Goal: Check status: Check status

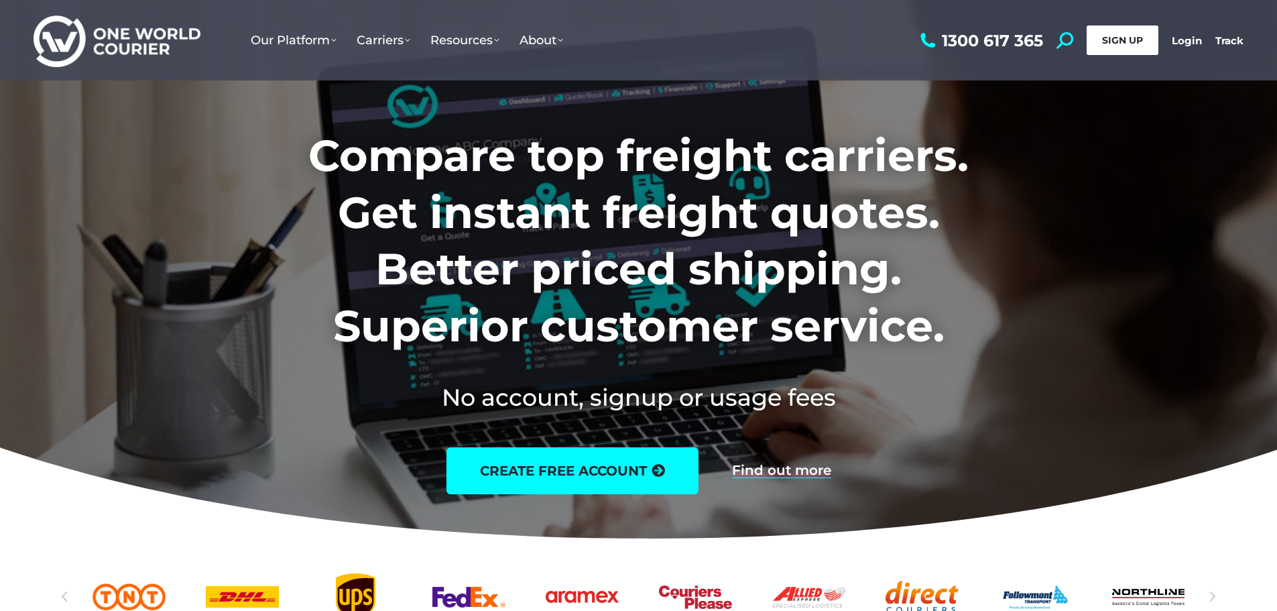
click at [1128, 37] on span "SIGN UP" at bounding box center [1122, 40] width 41 height 12
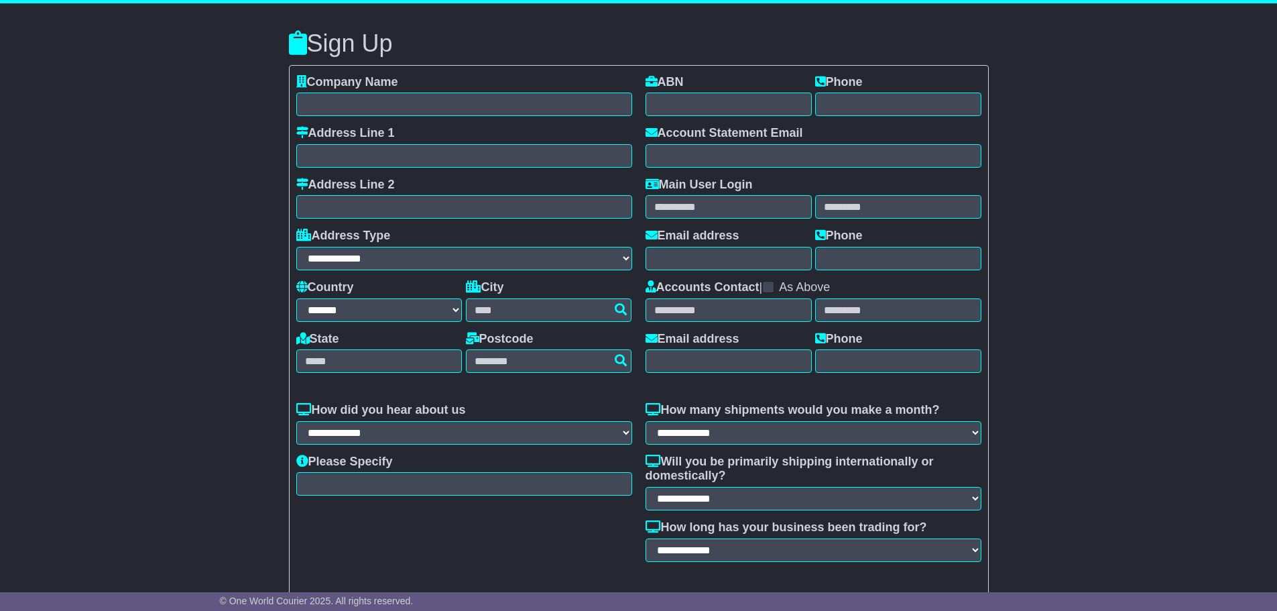
select select "**"
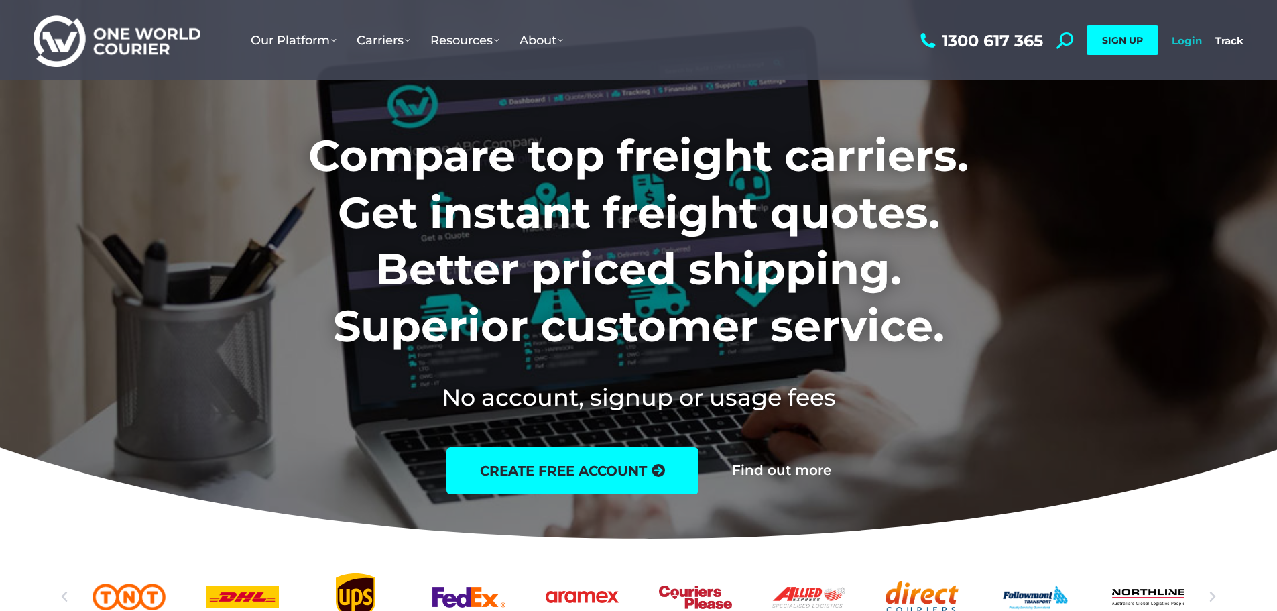
click at [1172, 44] on link "Login" at bounding box center [1187, 40] width 30 height 13
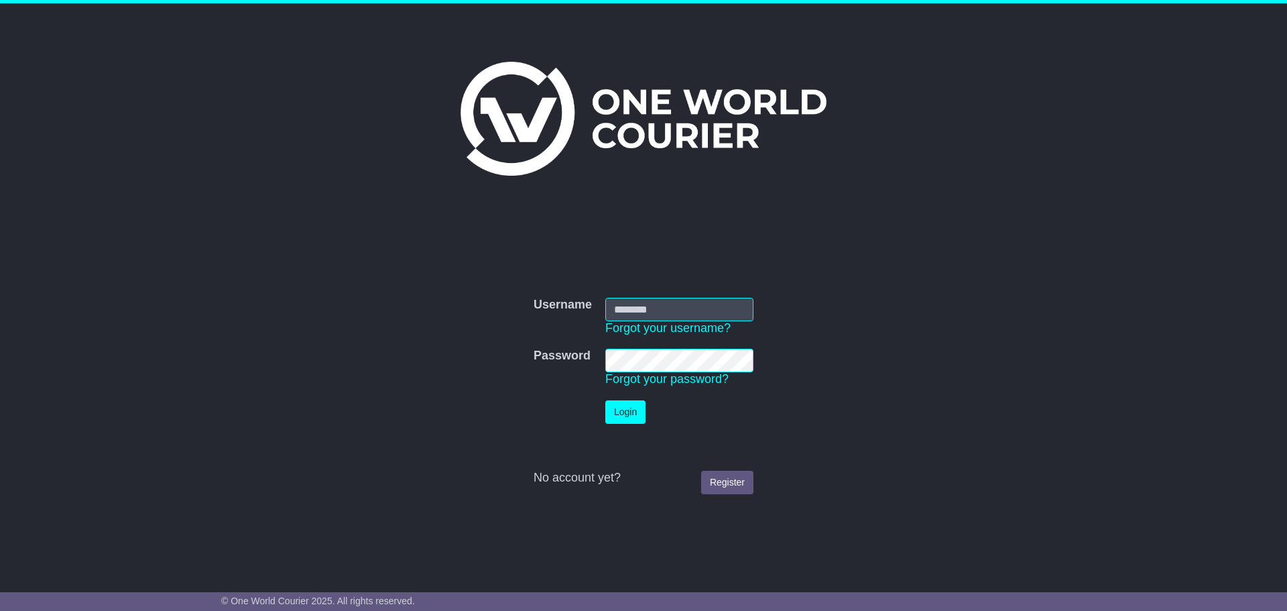
type input "**********"
click at [622, 402] on button "Login" at bounding box center [625, 411] width 40 height 23
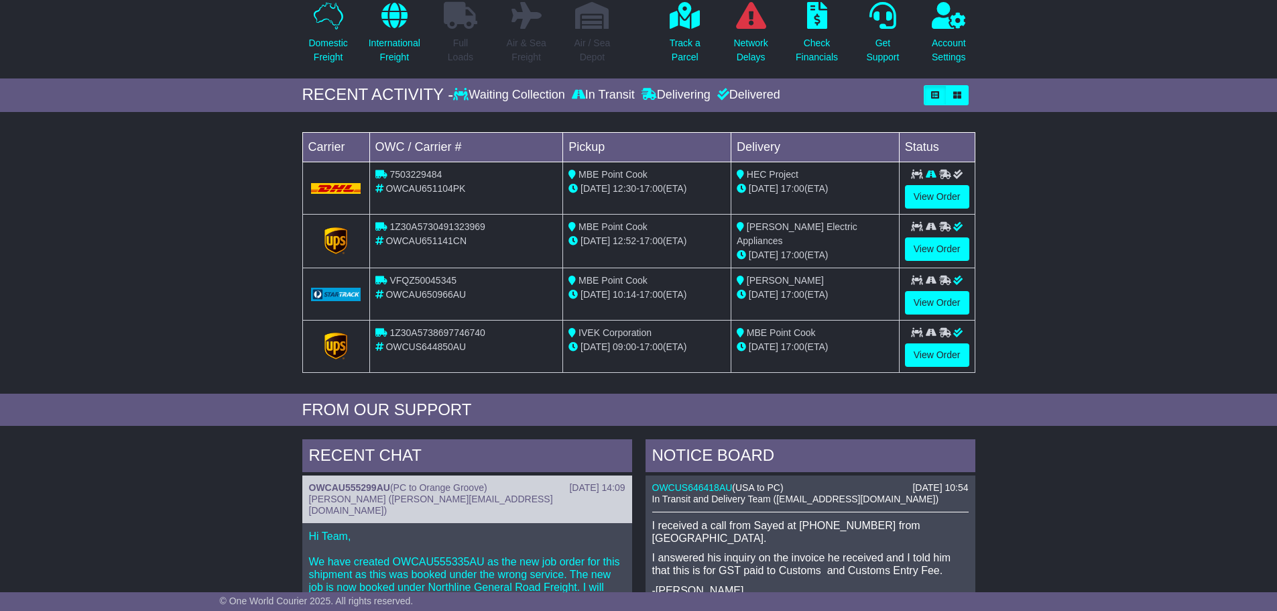
scroll to position [134, 0]
click at [940, 197] on link "View Order" at bounding box center [937, 197] width 64 height 23
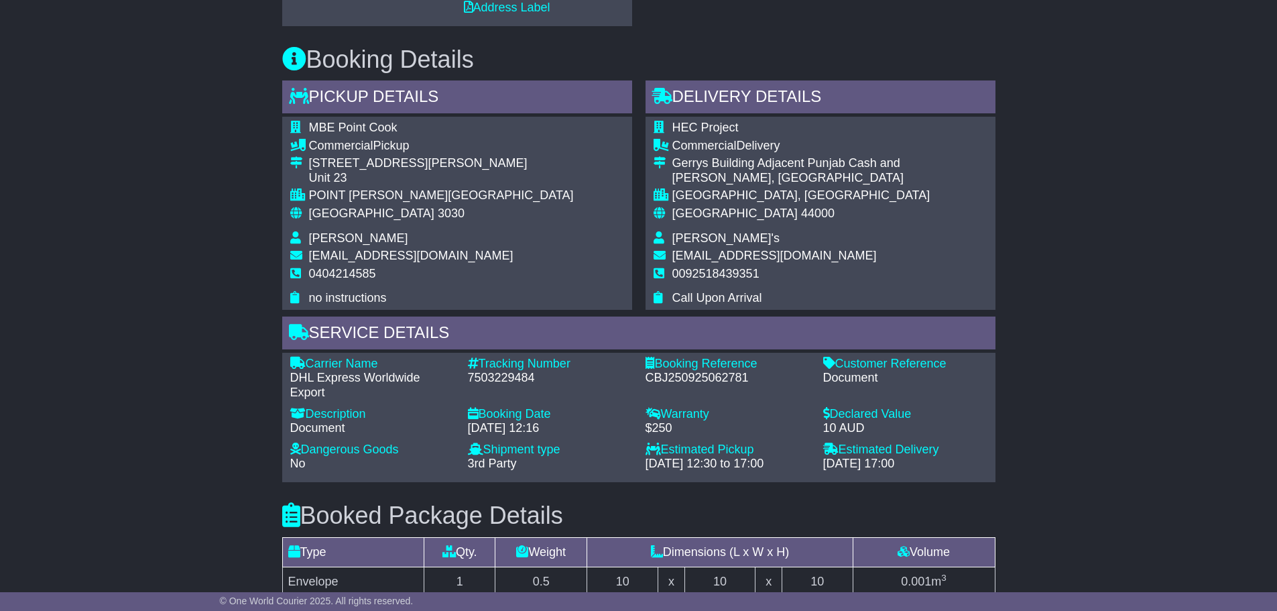
scroll to position [718, 0]
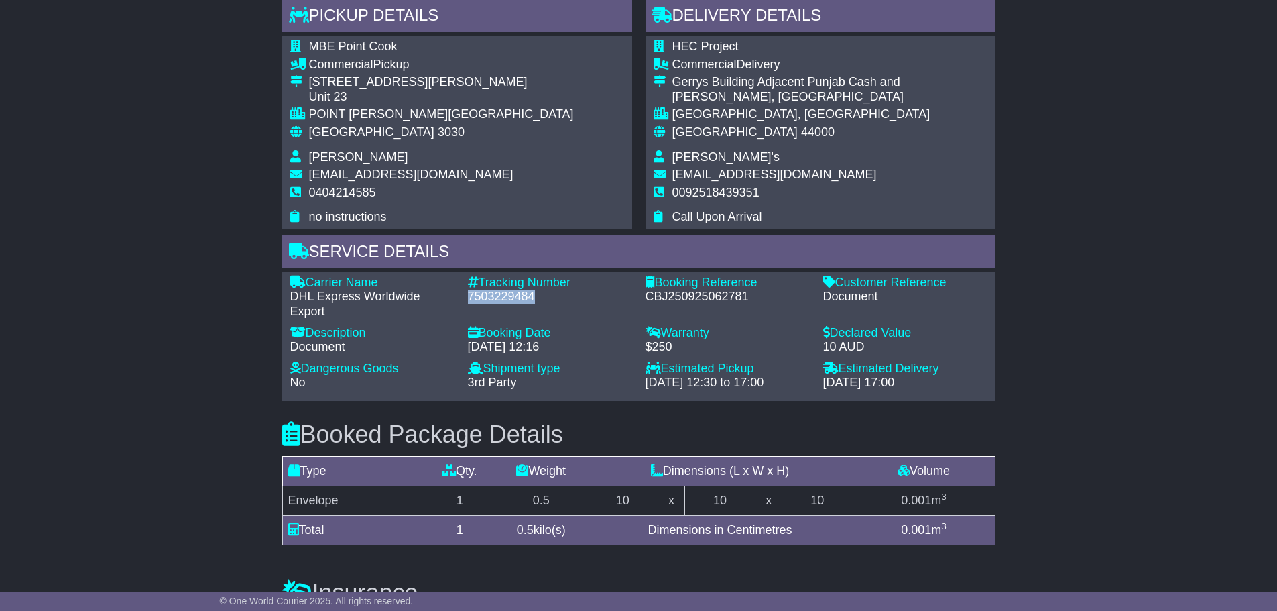
drag, startPoint x: 468, startPoint y: 298, endPoint x: 555, endPoint y: 298, distance: 87.2
click at [555, 298] on div "7503229484" at bounding box center [550, 297] width 164 height 15
click at [563, 305] on div "Tracking Number - 7503229484" at bounding box center [550, 298] width 178 height 44
drag, startPoint x: 469, startPoint y: 296, endPoint x: 548, endPoint y: 297, distance: 79.8
click at [548, 297] on div "7503229484" at bounding box center [550, 297] width 164 height 15
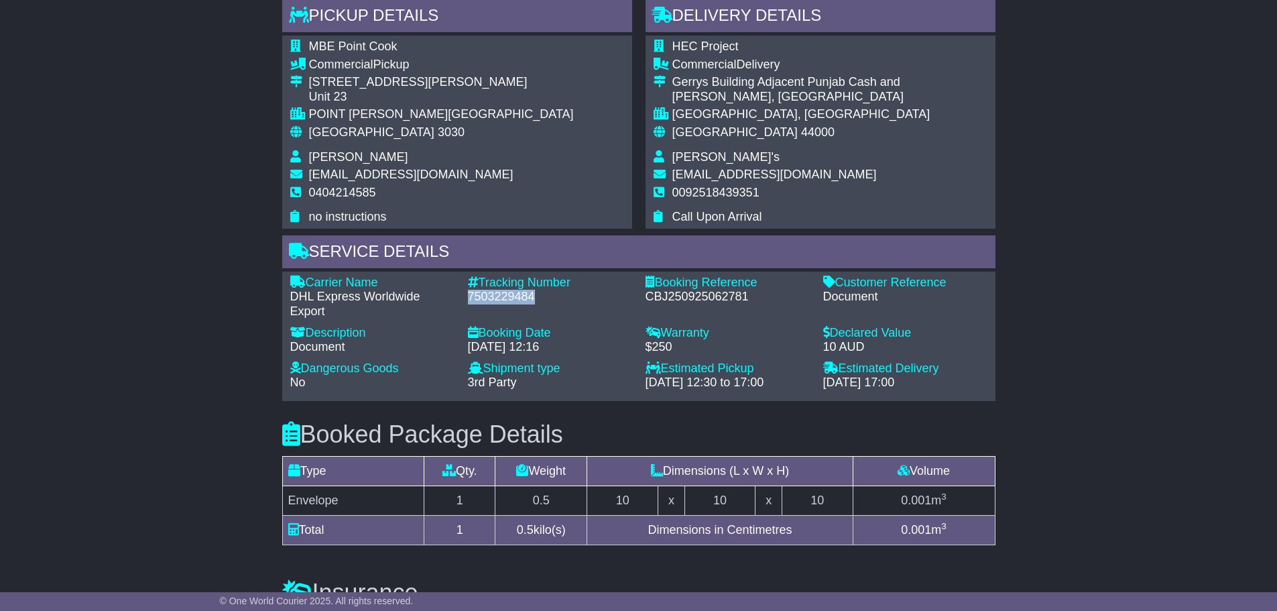
click at [555, 298] on div "7503229484" at bounding box center [550, 297] width 164 height 15
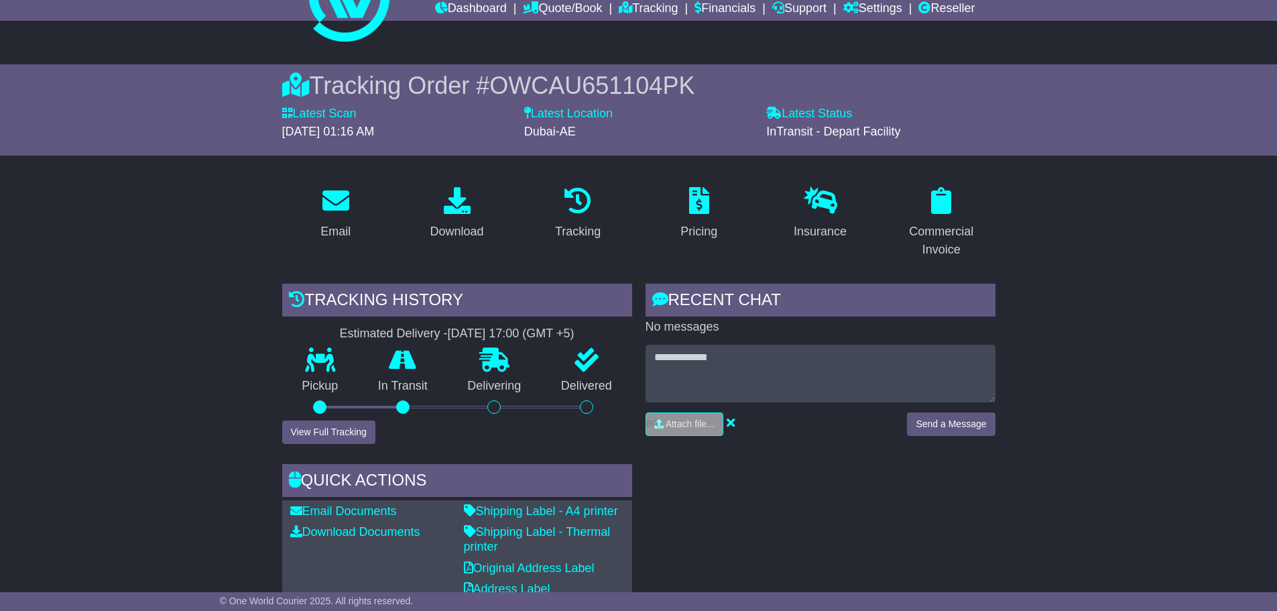
scroll to position [0, 0]
